Goal: Task Accomplishment & Management: Use online tool/utility

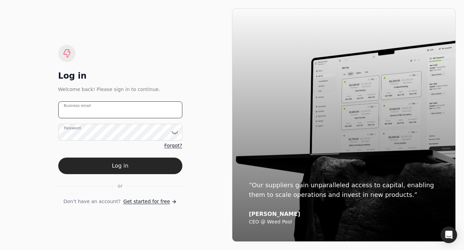
click at [131, 107] on email "Business email" at bounding box center [120, 109] width 124 height 17
type email "[EMAIL_ADDRESS][DOMAIN_NAME]"
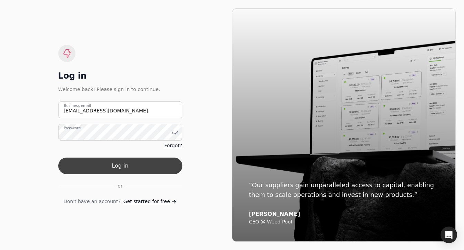
click at [165, 172] on button "Log in" at bounding box center [120, 166] width 124 height 17
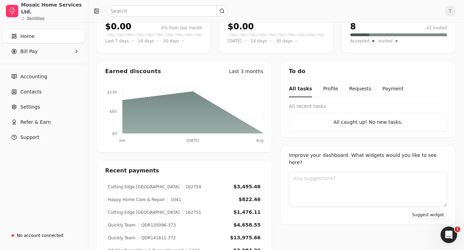
scroll to position [147, 0]
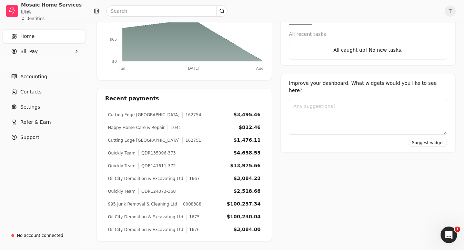
click at [36, 37] on link "Home" at bounding box center [44, 36] width 82 height 14
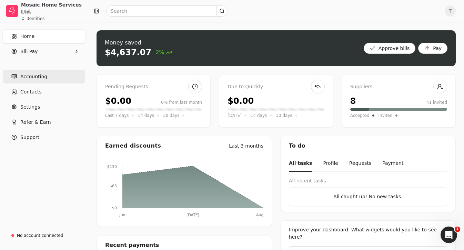
click at [47, 80] on link "Accounting" at bounding box center [44, 77] width 82 height 14
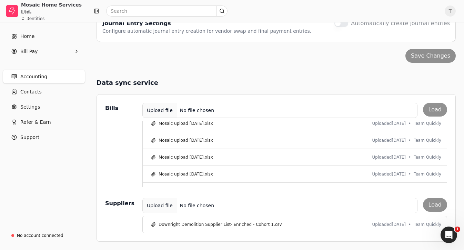
scroll to position [390, 0]
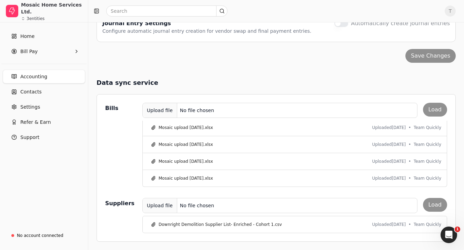
click at [169, 109] on div "Upload file" at bounding box center [160, 111] width 34 height 16
click at [437, 113] on button "Load" at bounding box center [435, 110] width 24 height 14
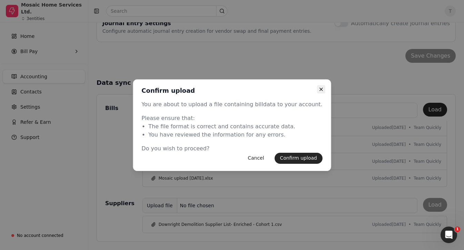
click at [318, 89] on icon "button" at bounding box center [321, 90] width 6 height 6
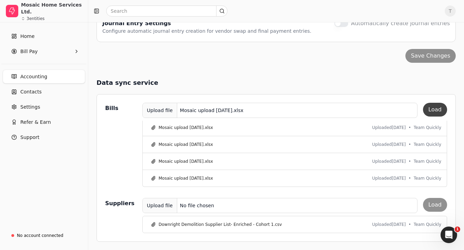
click at [431, 112] on button "Load" at bounding box center [435, 110] width 24 height 14
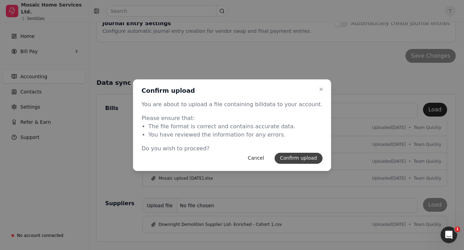
click at [286, 161] on button "Confirm upload" at bounding box center [298, 158] width 48 height 11
